Goal: Find specific page/section: Find specific page/section

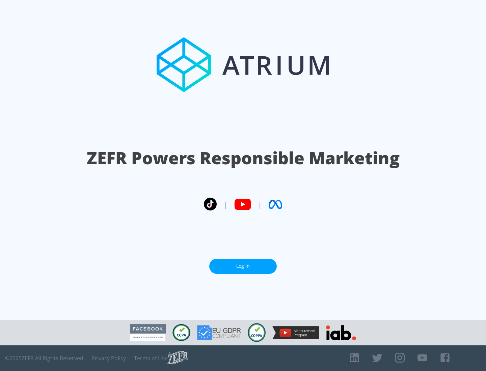
click at [243, 264] on link "Log In" at bounding box center [243, 266] width 68 height 15
